Goal: Check status: Check status

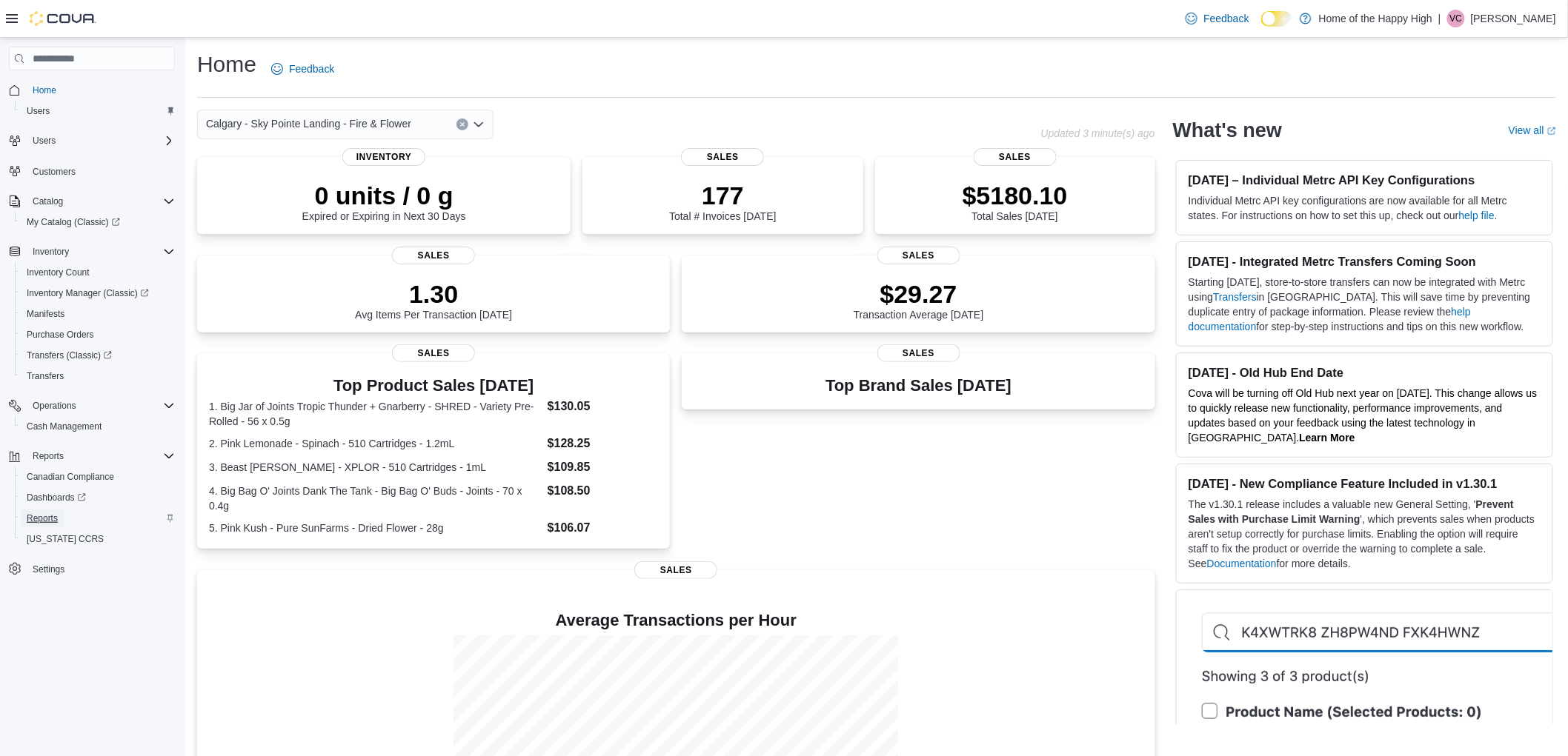
click at [46, 515] on span "Reports" at bounding box center [42, 518] width 31 height 12
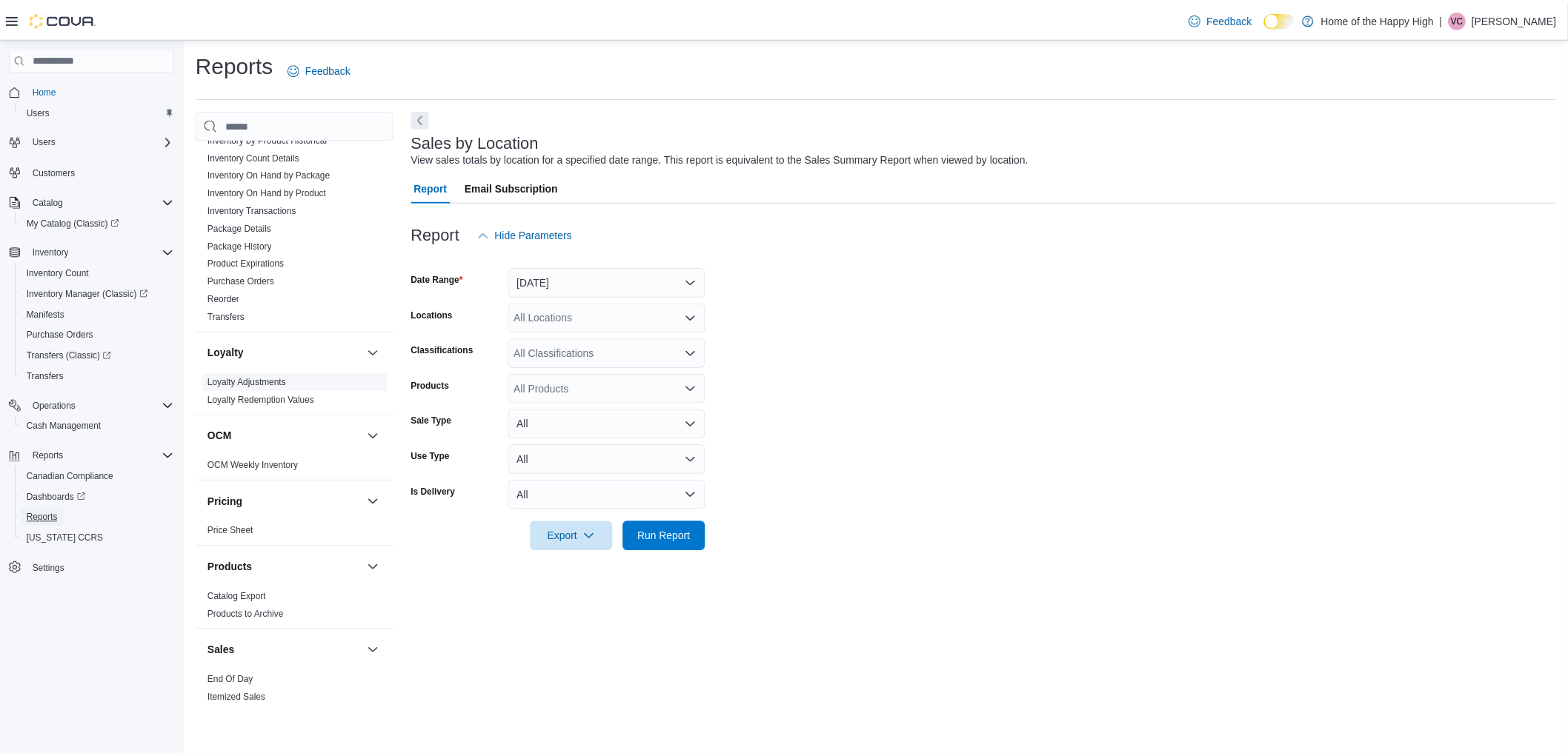
scroll to position [576, 0]
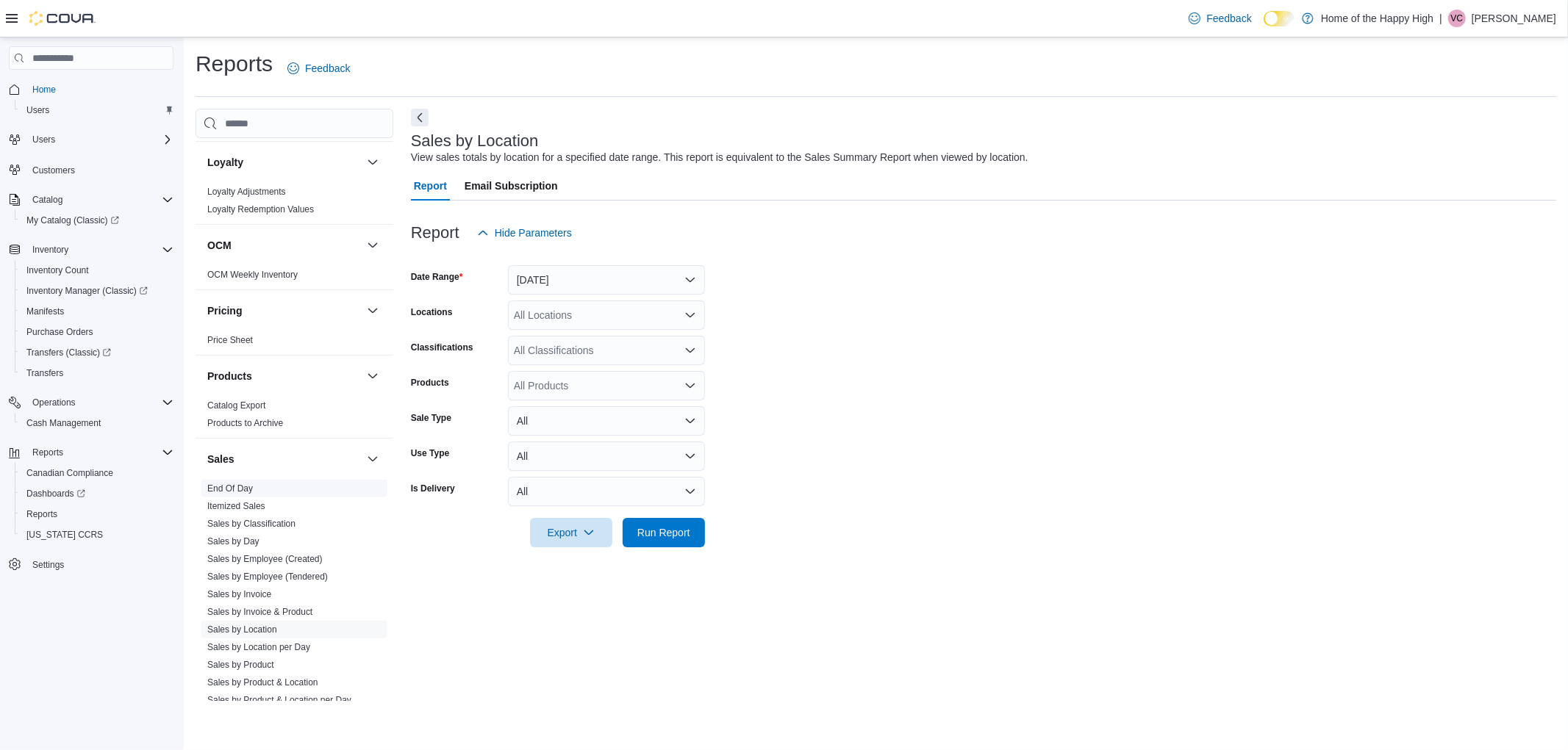
click at [240, 493] on link "End Of Day" at bounding box center [231, 488] width 46 height 10
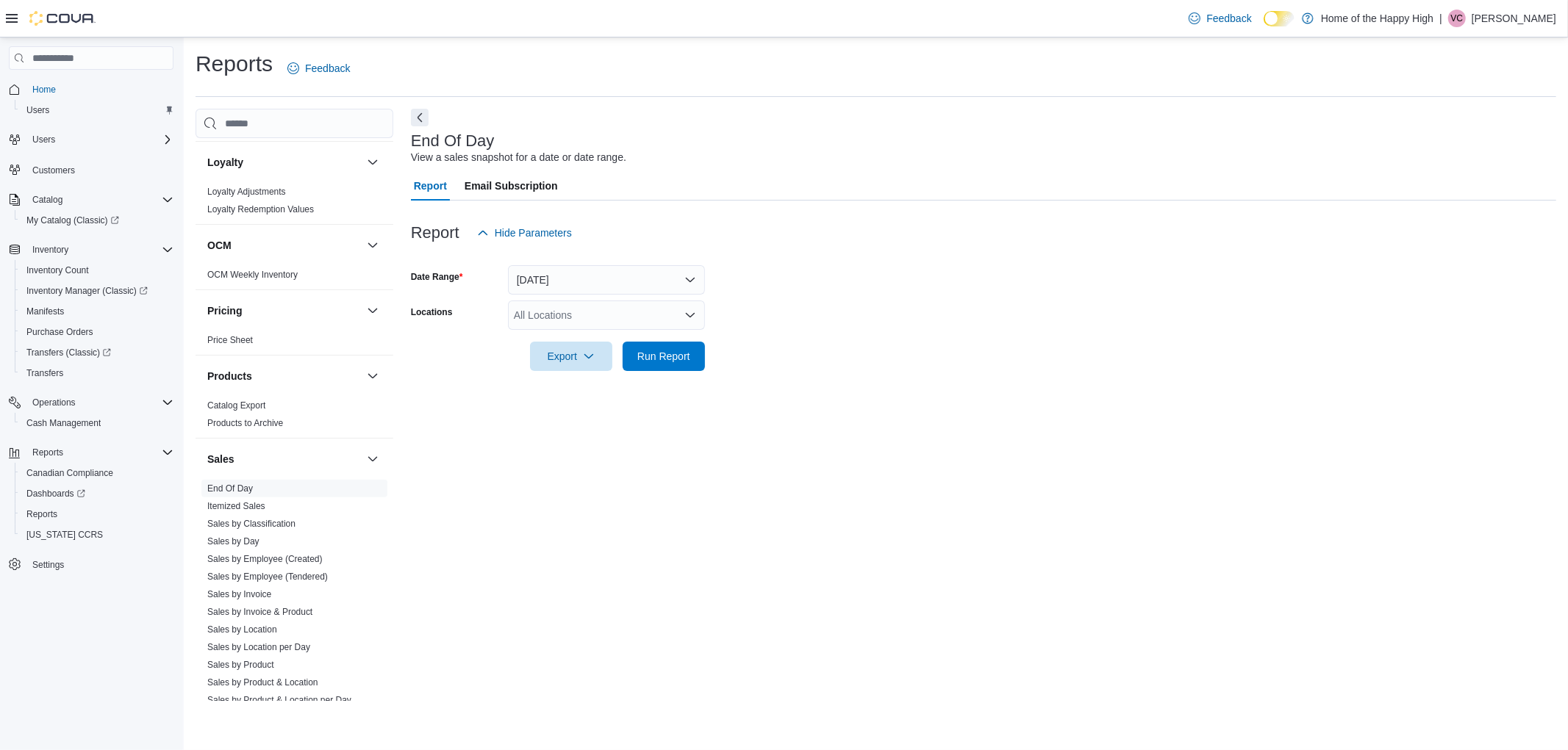
click at [574, 306] on div "All Locations" at bounding box center [606, 314] width 197 height 29
type input "***"
click at [625, 341] on span "Calgary - Sky Pointe Landing - Fire & Flower" at bounding box center [670, 340] width 204 height 15
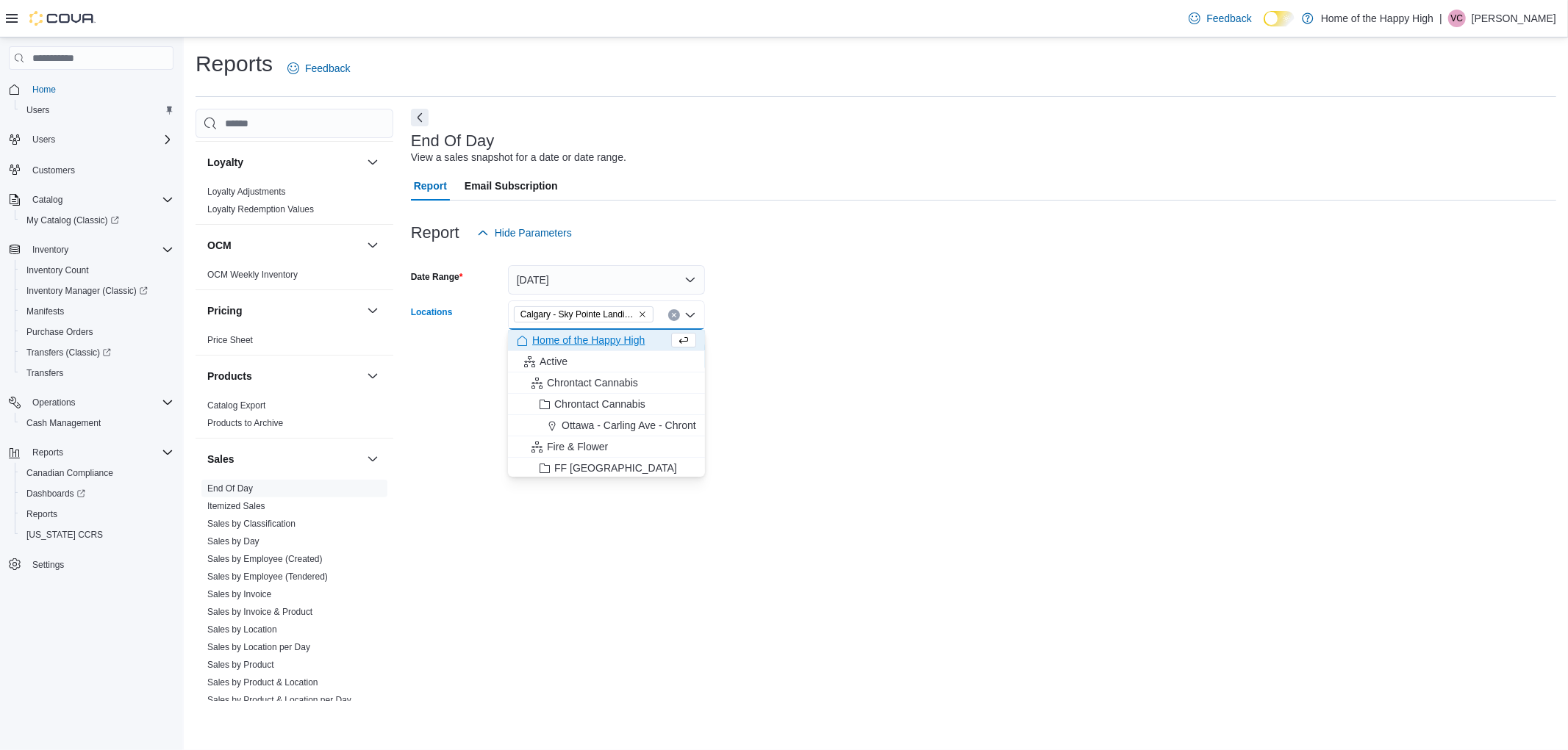
click at [773, 353] on form "Date Range [DATE] Locations [GEOGRAPHIC_DATA] - [GEOGRAPHIC_DATA] - Fire & Flow…" at bounding box center [983, 310] width 1145 height 124
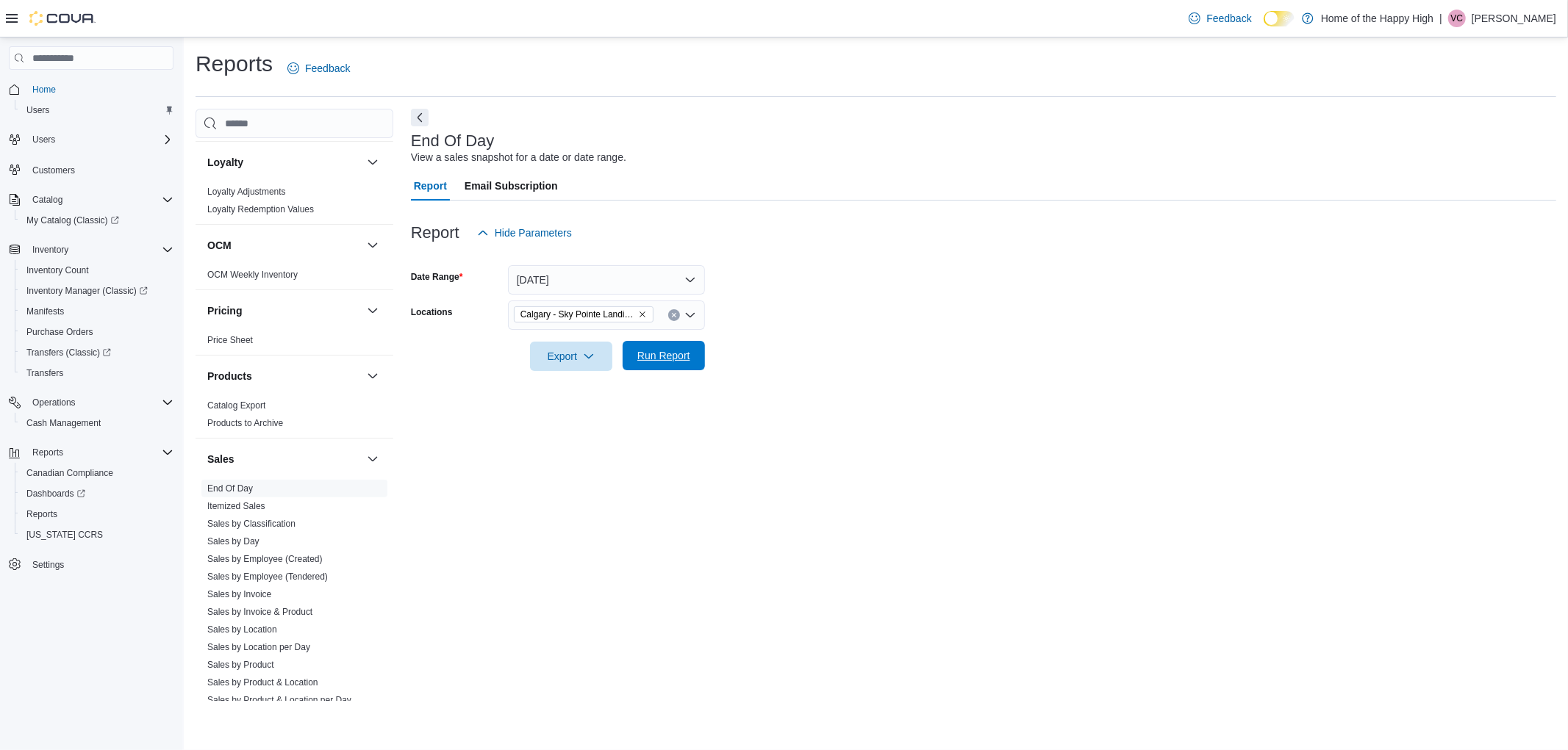
click at [666, 356] on span "Run Report" at bounding box center [663, 356] width 53 height 15
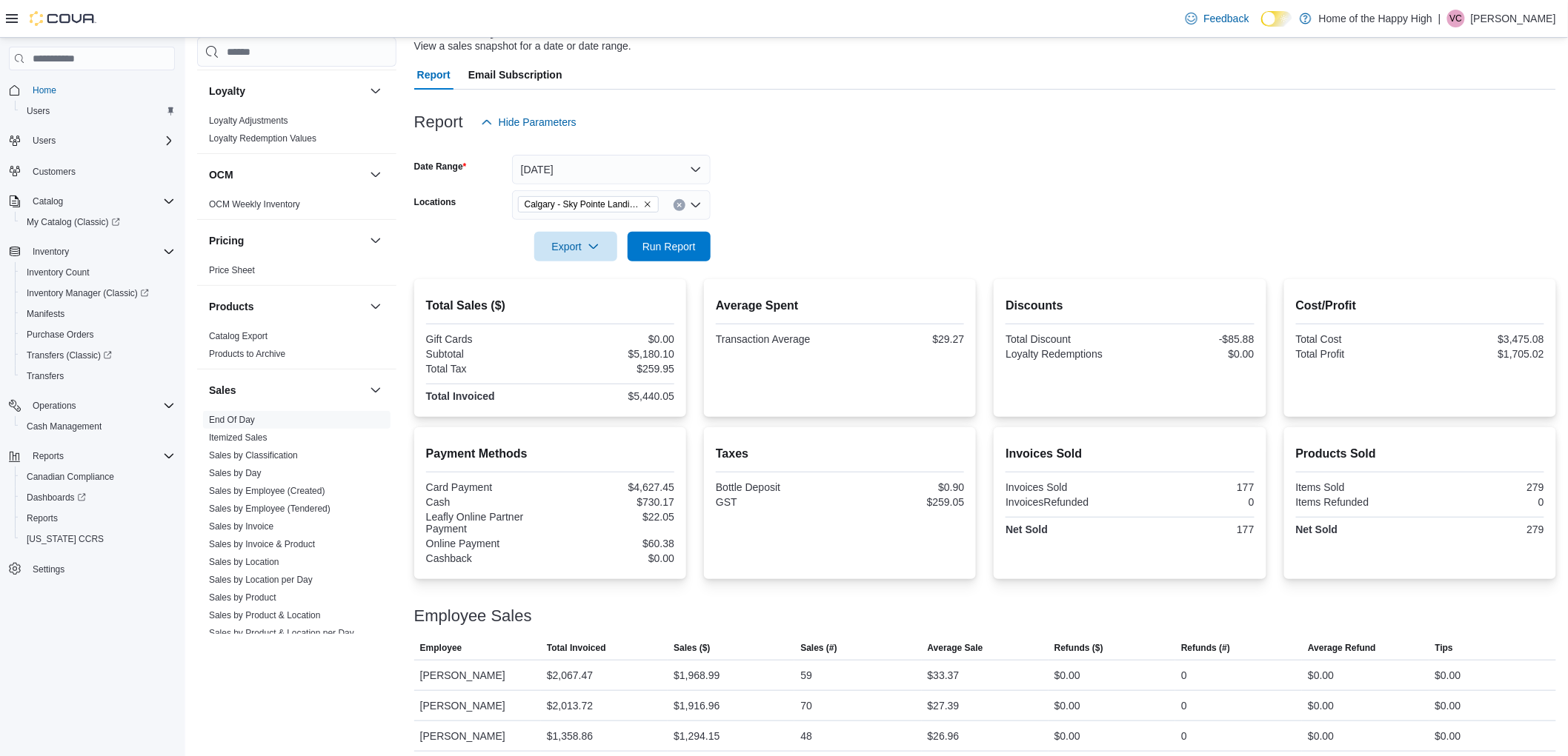
scroll to position [120, 0]
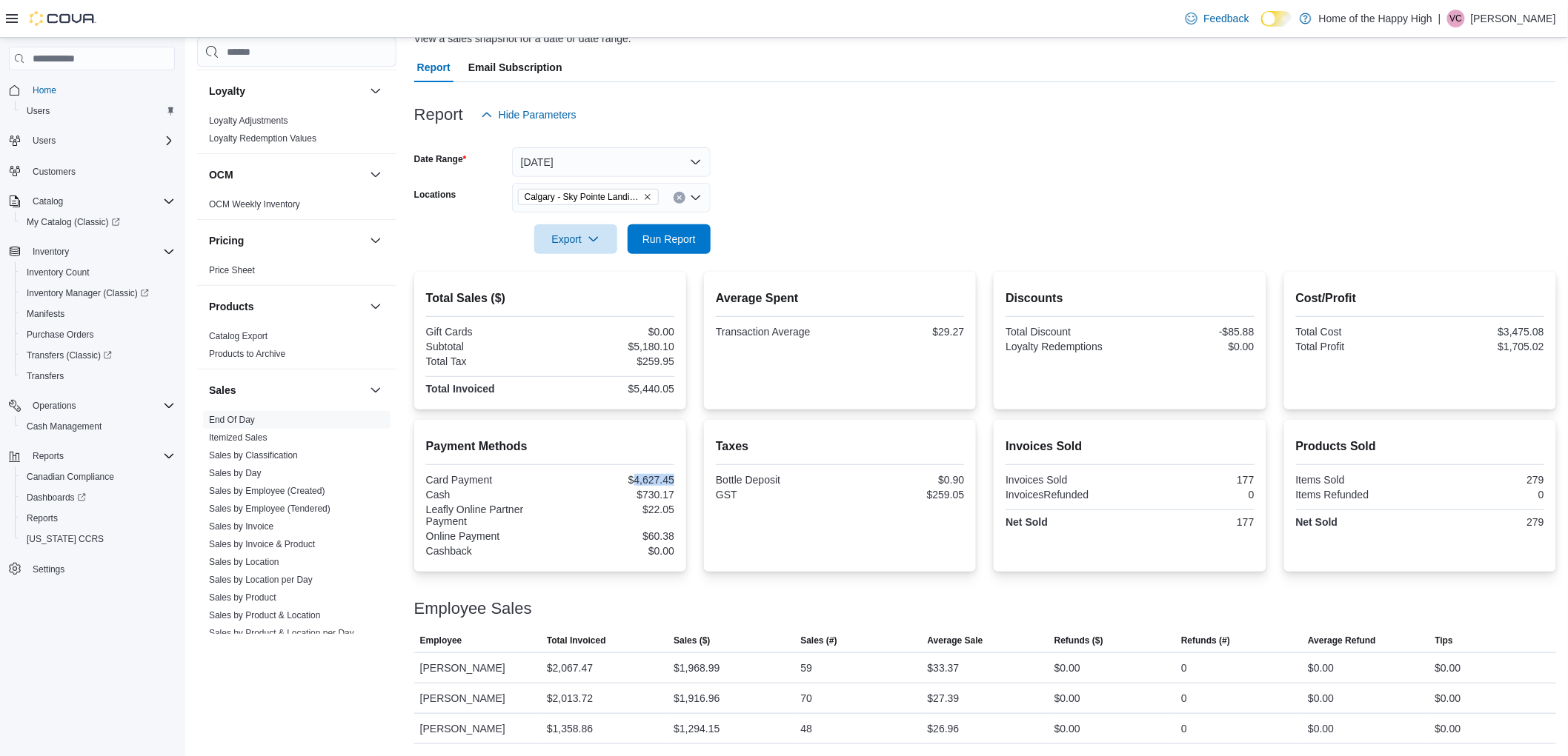
drag, startPoint x: 677, startPoint y: 479, endPoint x: 637, endPoint y: 479, distance: 40.0
click at [637, 479] on div "$4,627.45" at bounding box center [613, 480] width 121 height 12
copy div "4,627.45"
